Goal: Task Accomplishment & Management: Complete application form

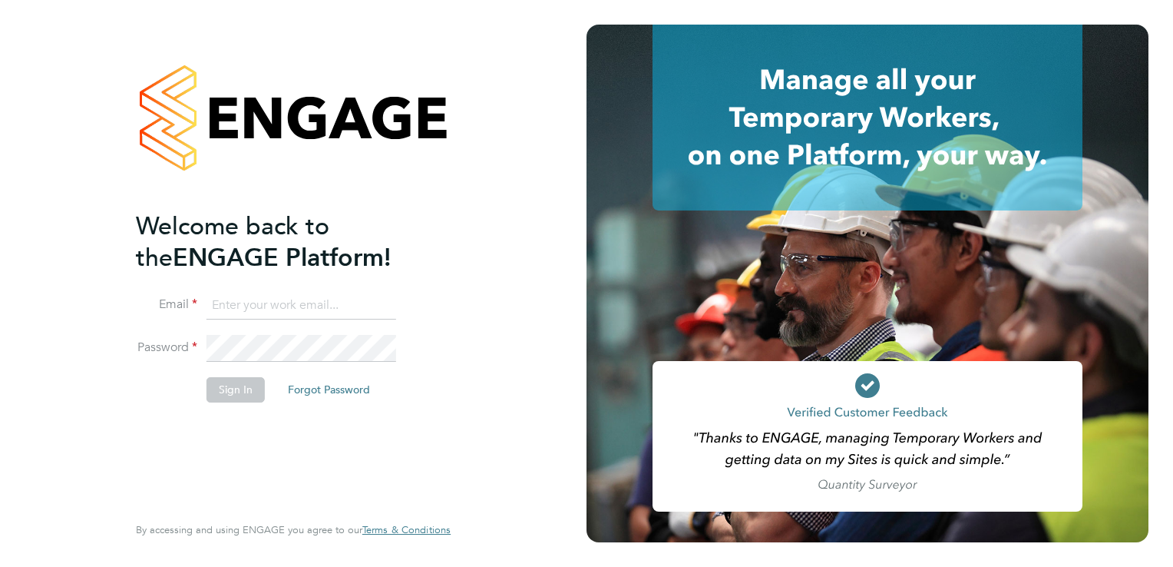
type input "[PERSON_NAME][EMAIL_ADDRESS][PERSON_NAME][DOMAIN_NAME]"
click at [246, 385] on button "Sign In" at bounding box center [236, 389] width 58 height 25
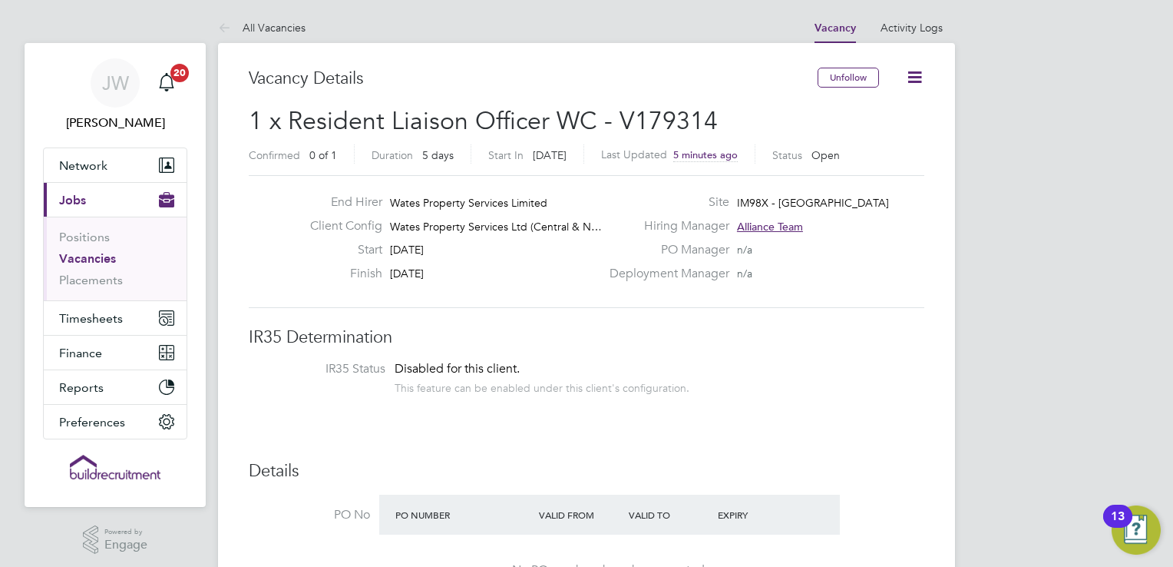
click at [699, 371] on li "IR35 Status Disabled for this client. This feature can be enabled under this cl…" at bounding box center [586, 380] width 645 height 38
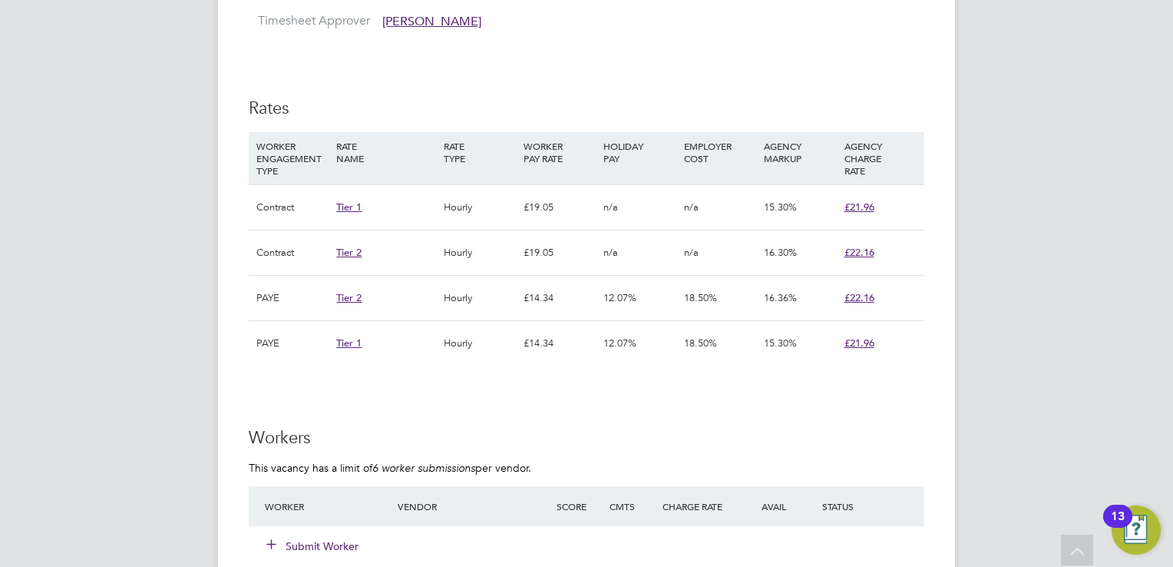
scroll to position [1075, 0]
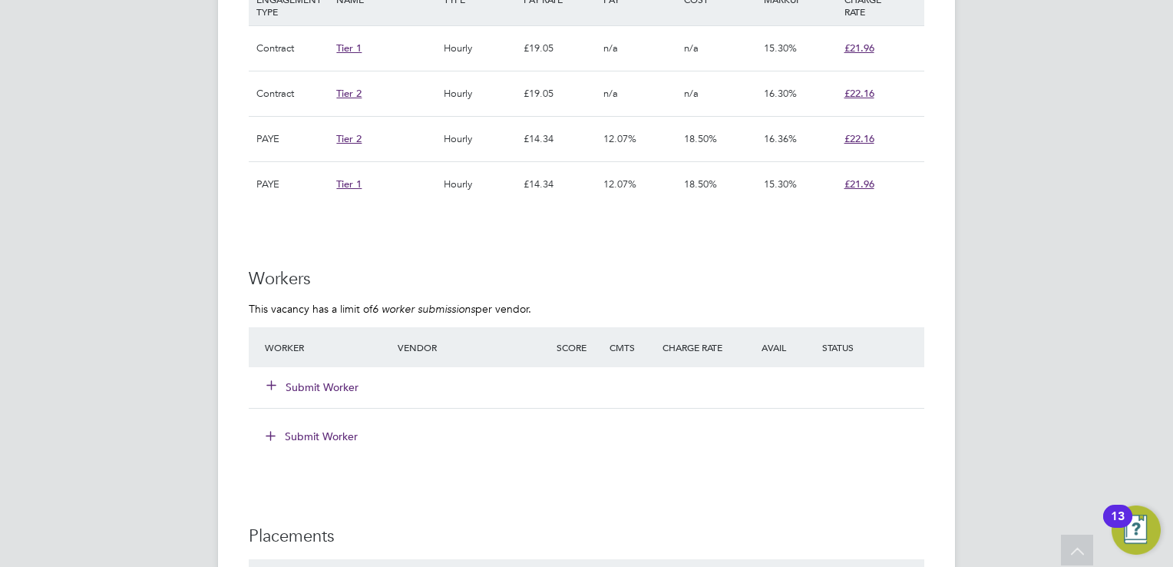
click at [303, 389] on button "Submit Worker" at bounding box center [313, 386] width 92 height 15
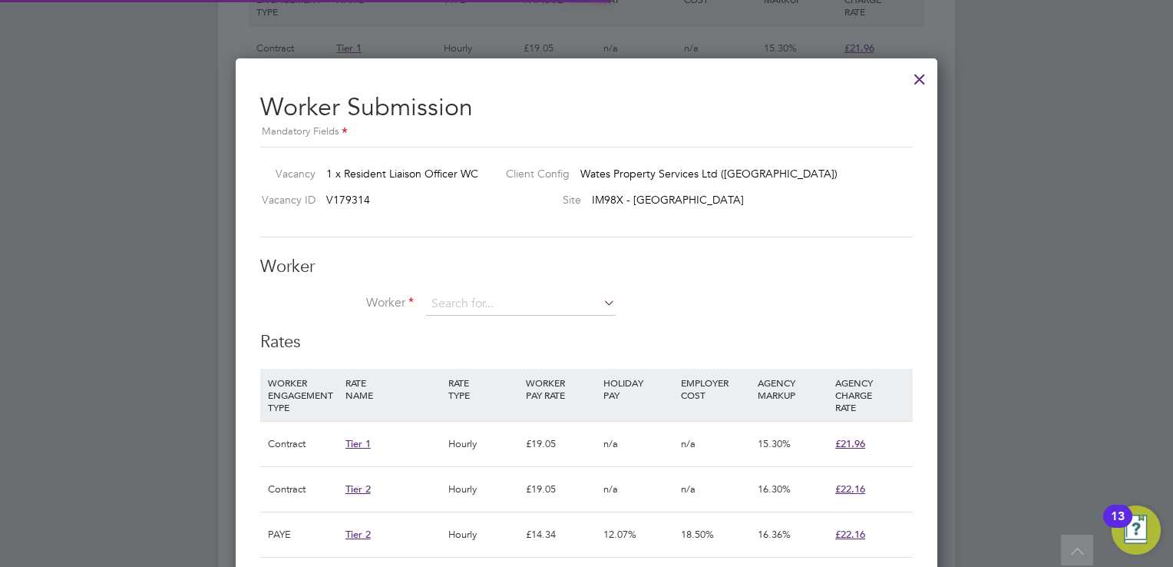
scroll to position [45, 104]
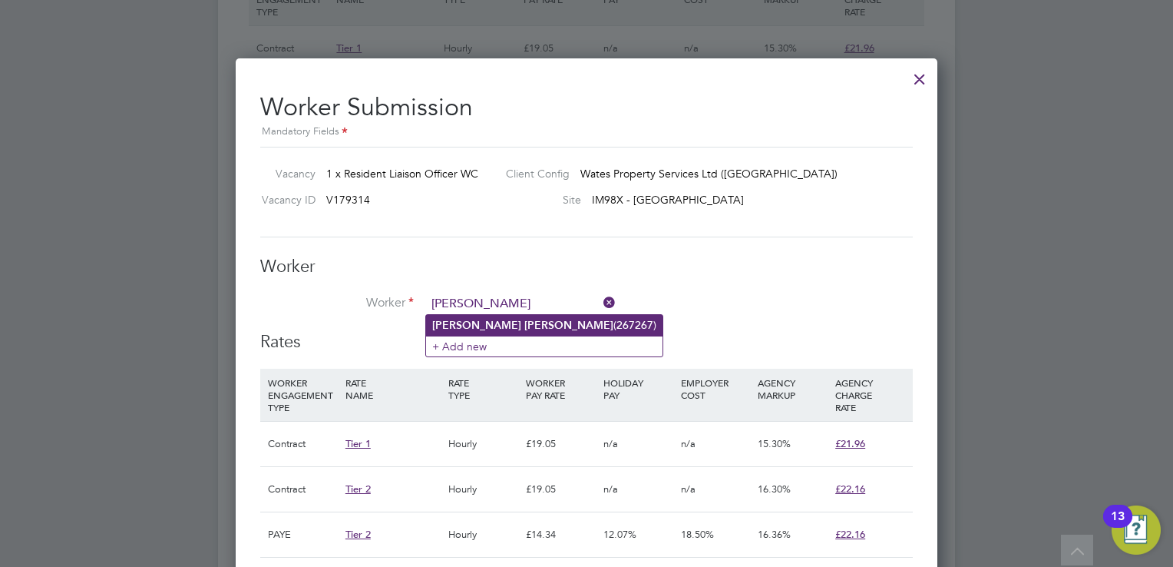
click at [524, 323] on b "Fisher" at bounding box center [568, 325] width 89 height 13
type input "James Fisher (267267)"
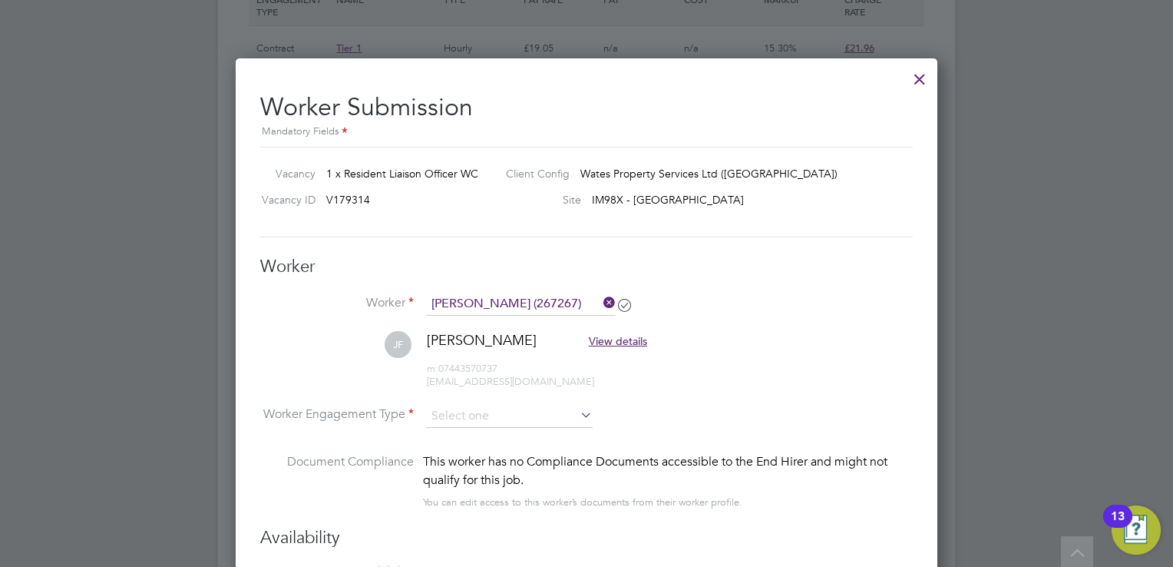
scroll to position [1106, 0]
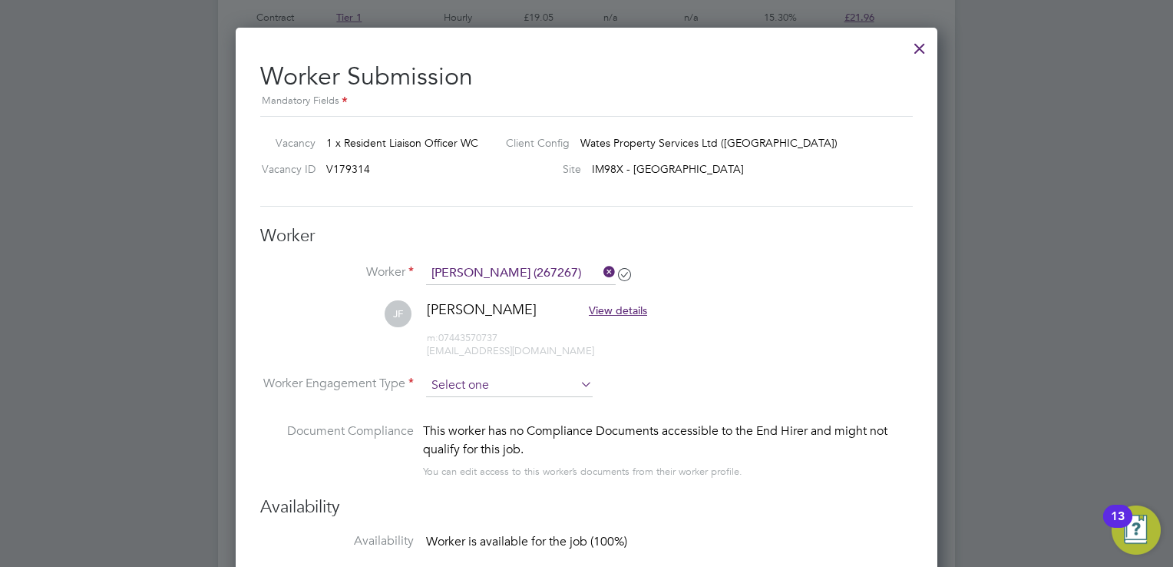
click at [551, 378] on input at bounding box center [509, 385] width 167 height 23
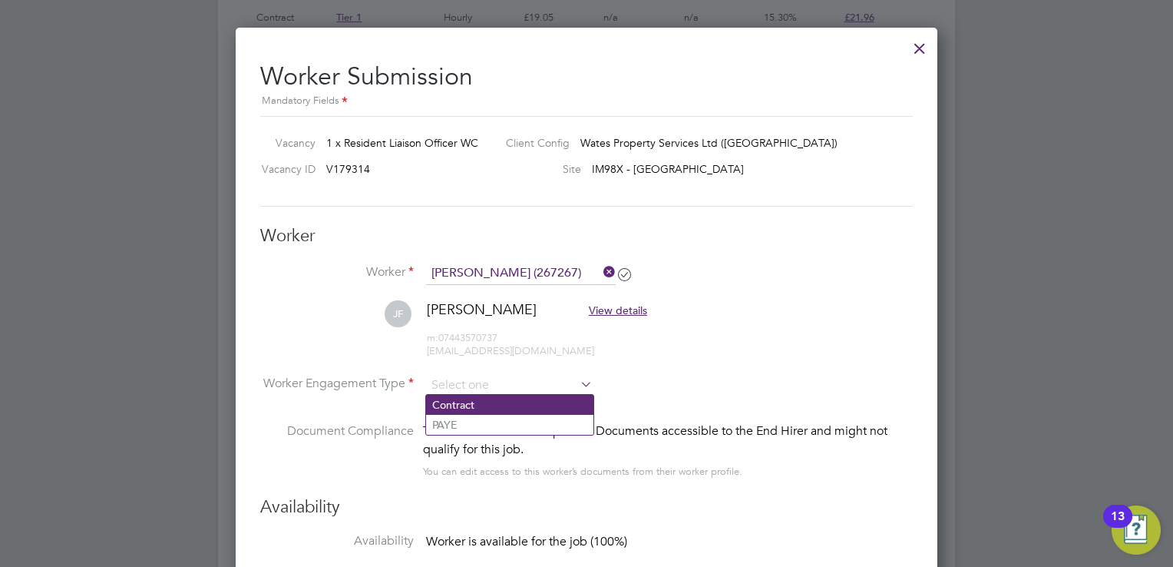
click at [511, 405] on li "Contract" at bounding box center [509, 405] width 167 height 20
type input "Contract"
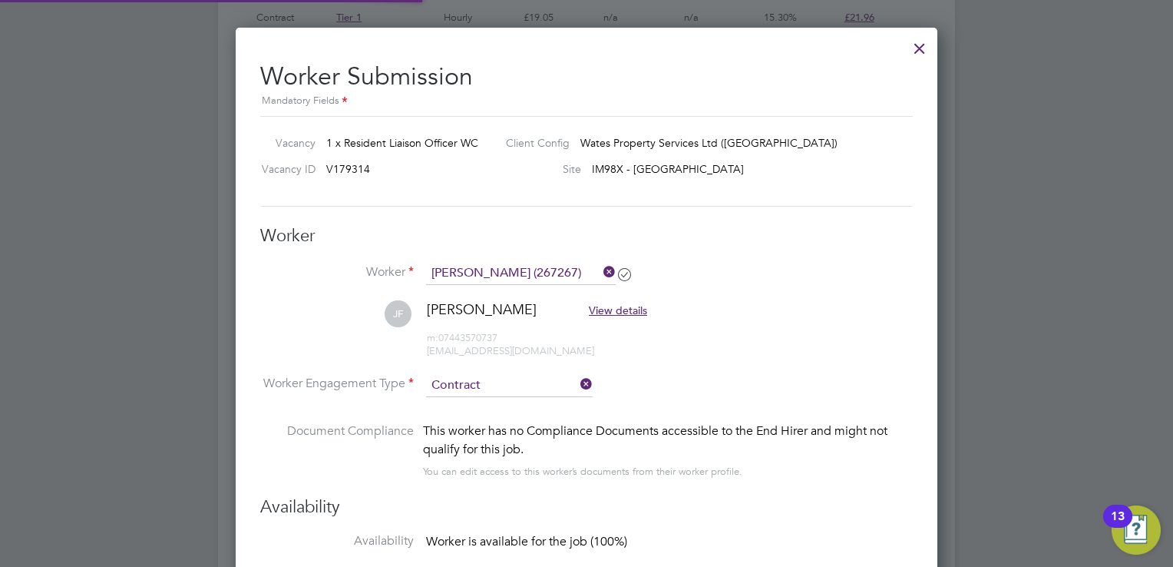
scroll to position [7, 8]
click at [670, 385] on li "Worker Engagement Type Contract" at bounding box center [586, 398] width 653 height 48
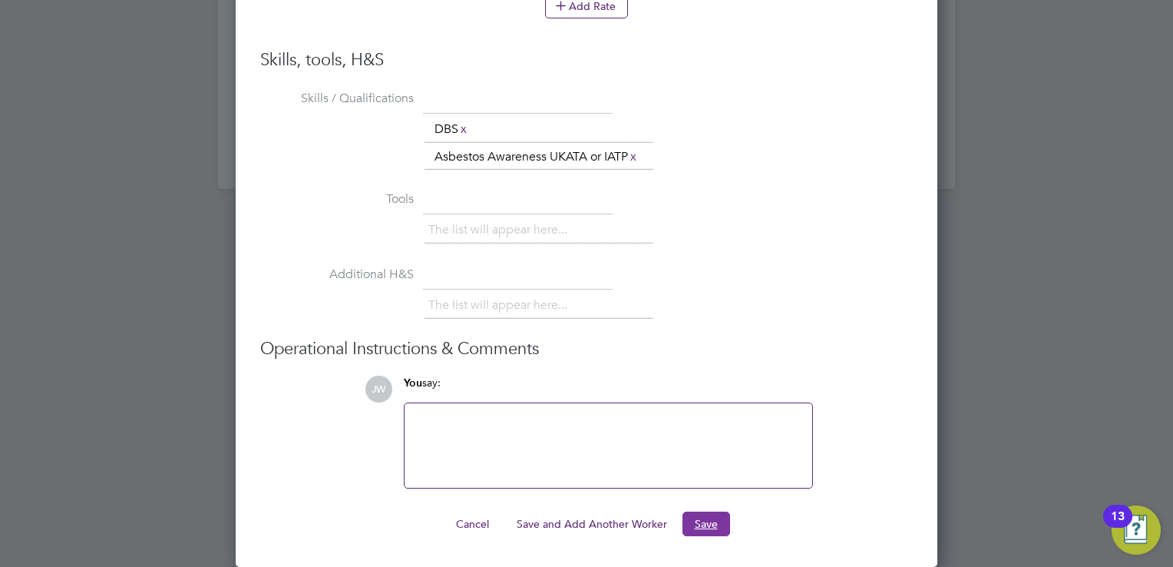
click at [708, 526] on button "Save" at bounding box center [707, 523] width 48 height 25
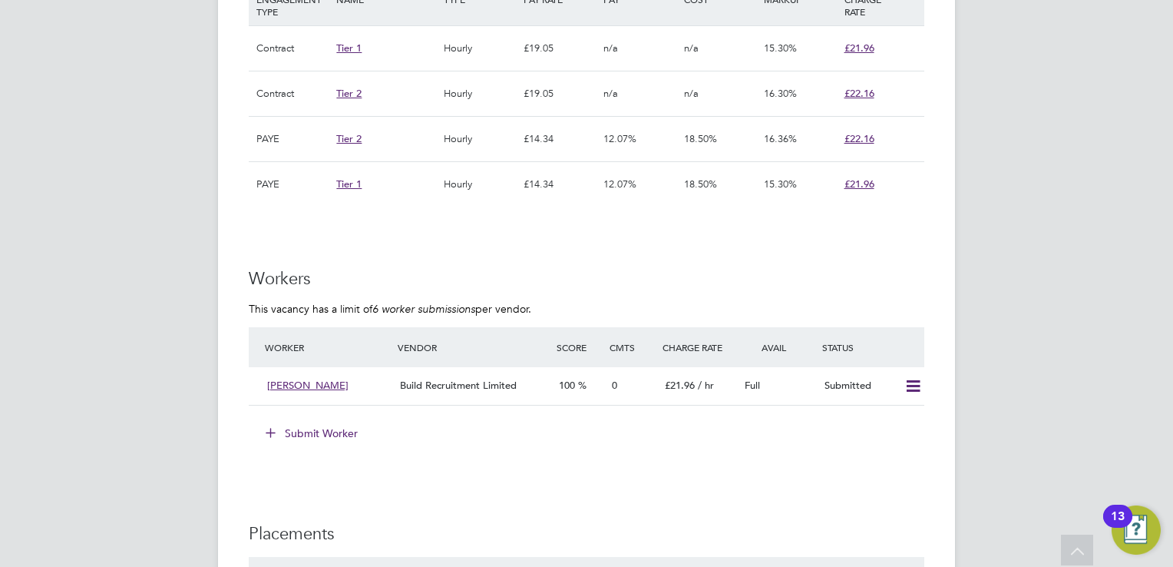
click at [1146, 140] on div "JW Josh Wakefield Notifications 20 Applications: Network Team Members Businesse…" at bounding box center [586, 6] width 1173 height 2162
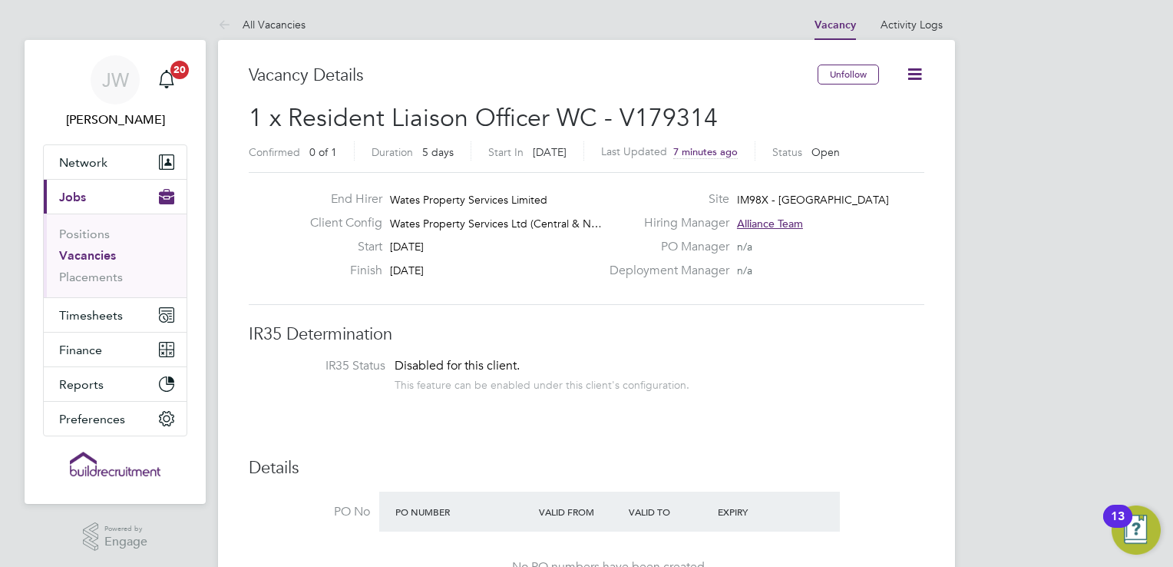
scroll to position [0, 0]
